Goal: Find specific page/section: Find specific page/section

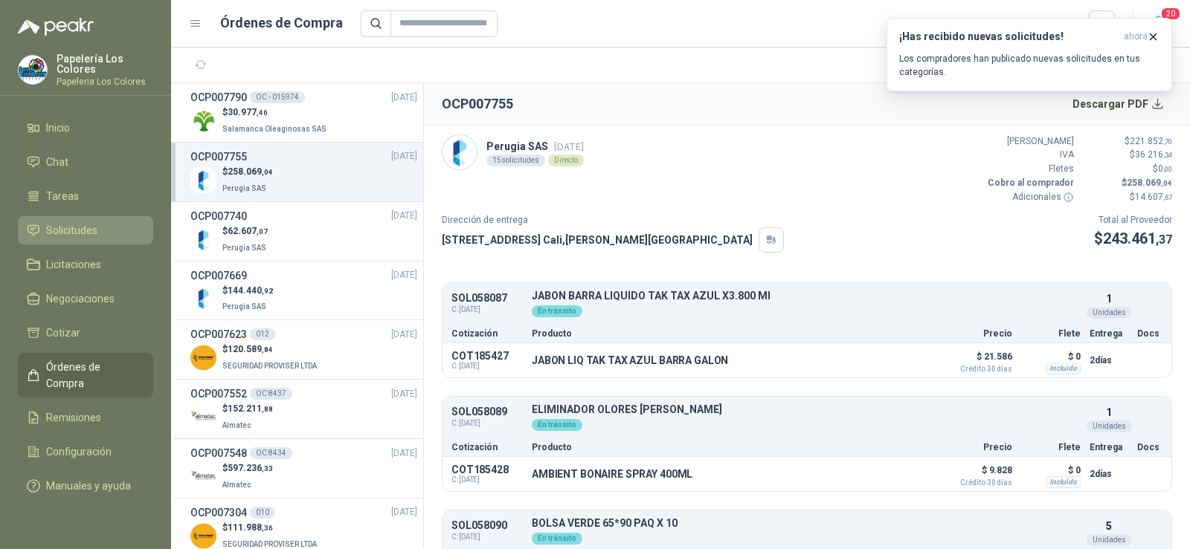
click at [84, 219] on link "Solicitudes" at bounding box center [85, 230] width 135 height 28
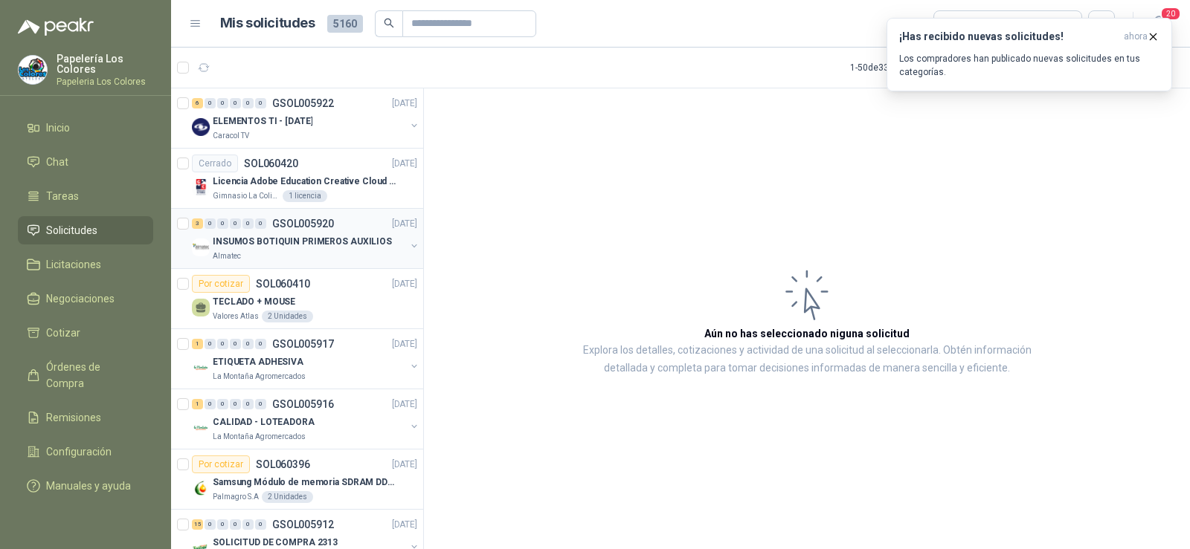
click at [275, 242] on p "INSUMOS BOTIQUIN PRIMEROS AUXILIOS" at bounding box center [302, 242] width 179 height 14
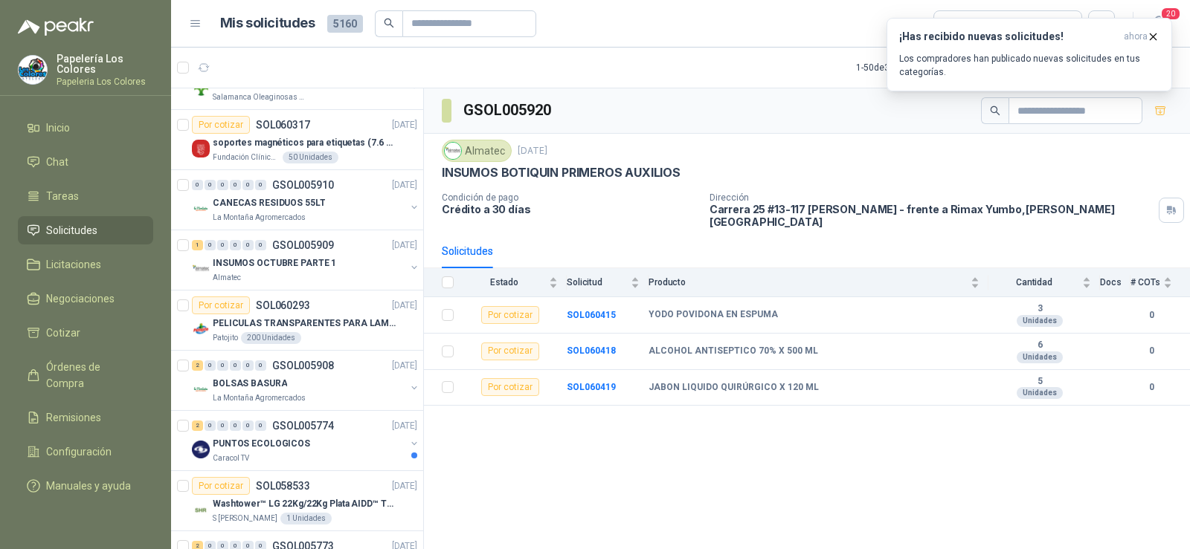
scroll to position [595, 0]
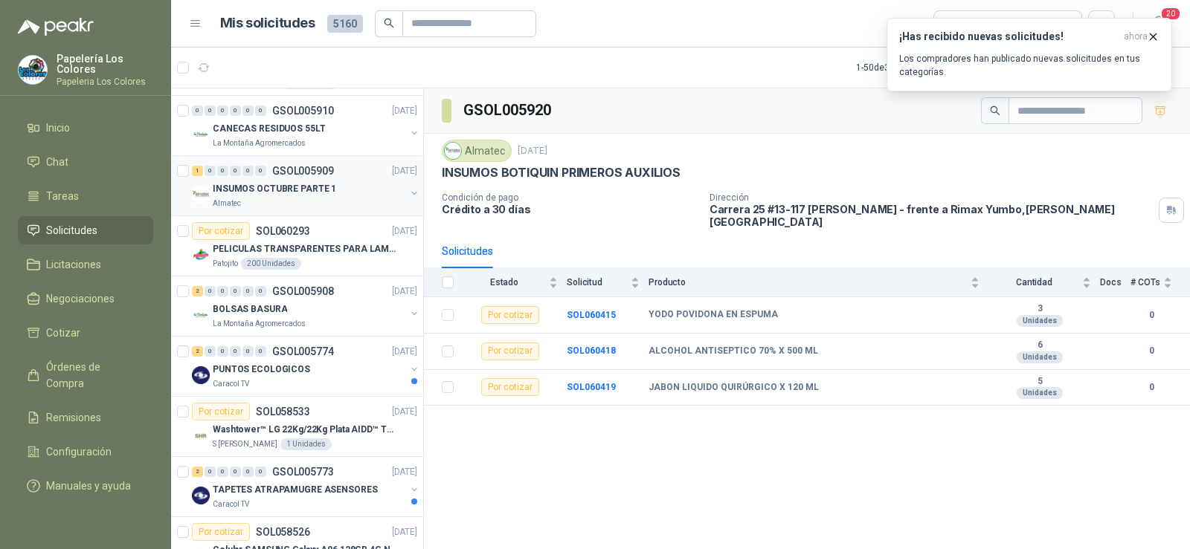
click at [276, 199] on div "Almatec" at bounding box center [309, 204] width 193 height 12
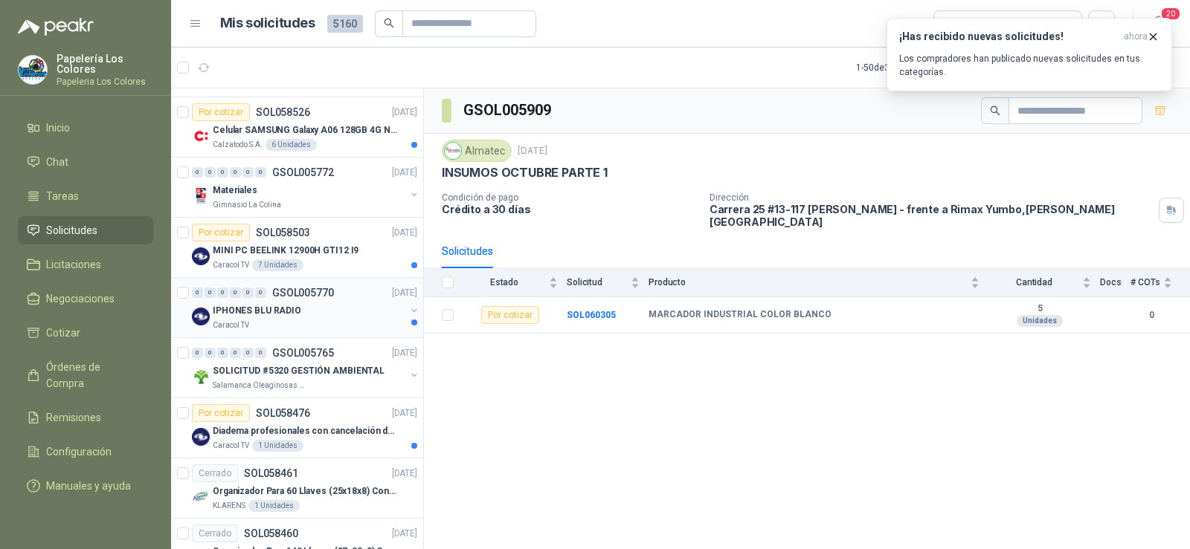
scroll to position [1041, 0]
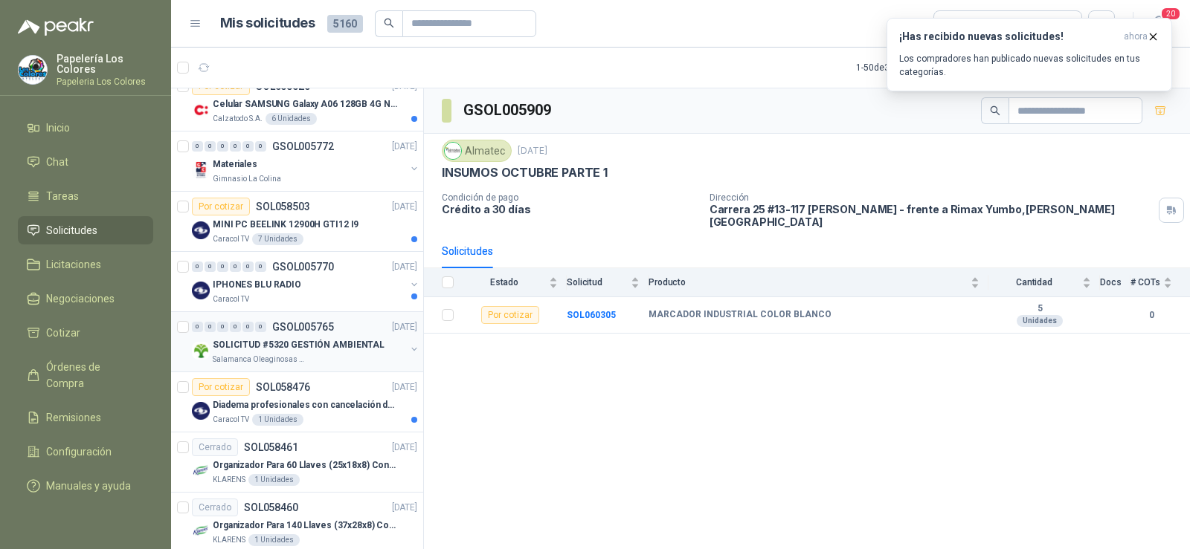
click at [289, 352] on div "SOLICITUD #5320 GESTIÓN AMBIENTAL" at bounding box center [309, 345] width 193 height 18
